Goal: Transaction & Acquisition: Purchase product/service

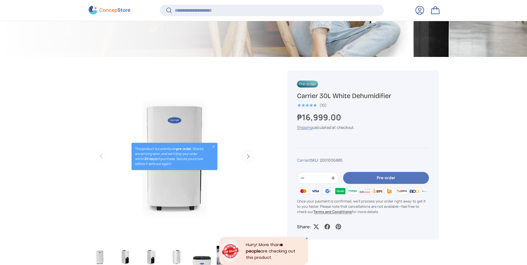
scroll to position [138, 0]
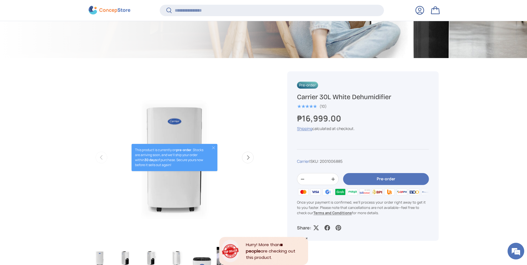
click at [344, 96] on h1 "Carrier 30L White Dehumidifier" at bounding box center [363, 97] width 132 height 9
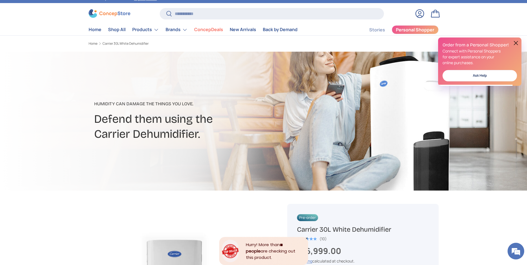
scroll to position [0, 0]
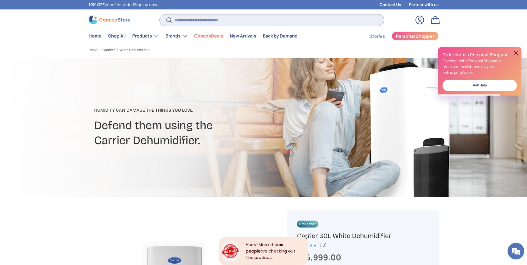
click at [203, 22] on input "Search" at bounding box center [272, 19] width 224 height 11
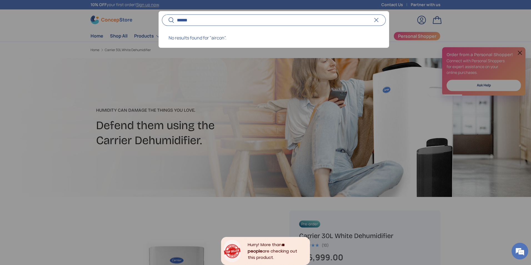
type input "******"
click at [162, 14] on button "Search" at bounding box center [168, 20] width 13 height 13
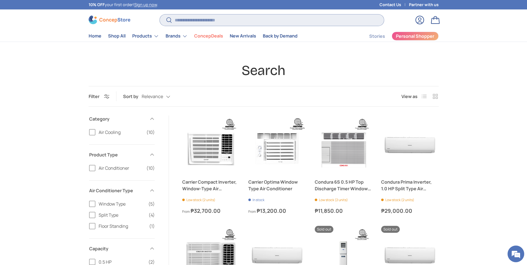
click at [220, 23] on input "Search" at bounding box center [272, 19] width 224 height 11
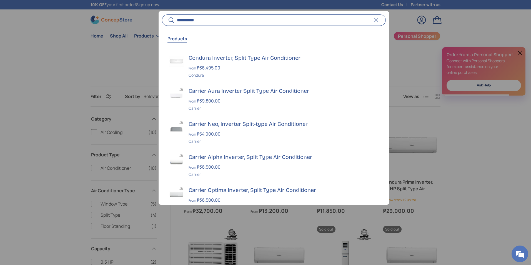
type input "**********"
click at [162, 14] on button "Search" at bounding box center [168, 20] width 13 height 13
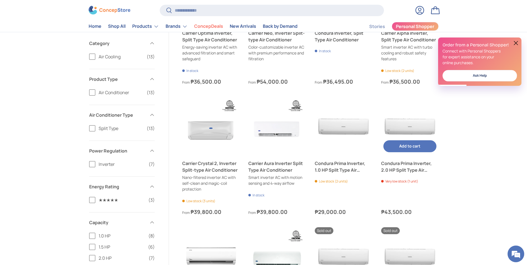
scroll to position [139, 0]
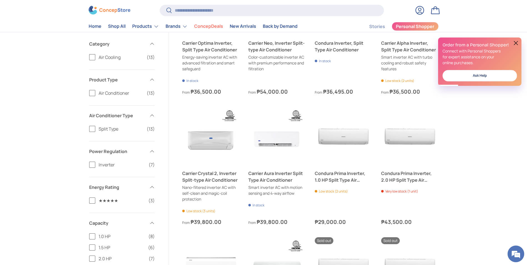
click at [515, 42] on button at bounding box center [516, 43] width 7 height 7
